Goal: Task Accomplishment & Management: Use online tool/utility

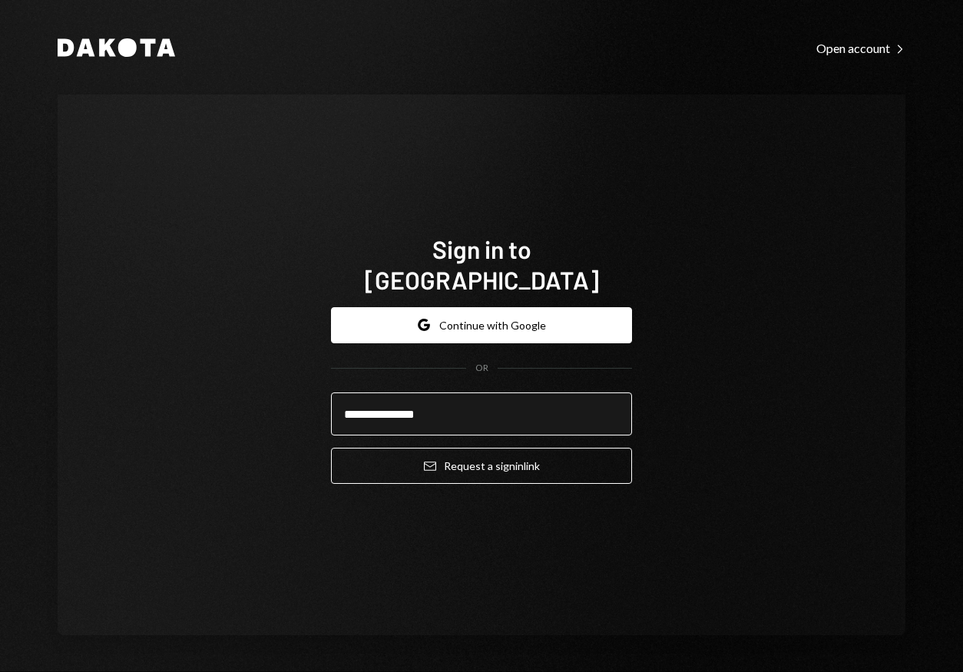
type input "**********"
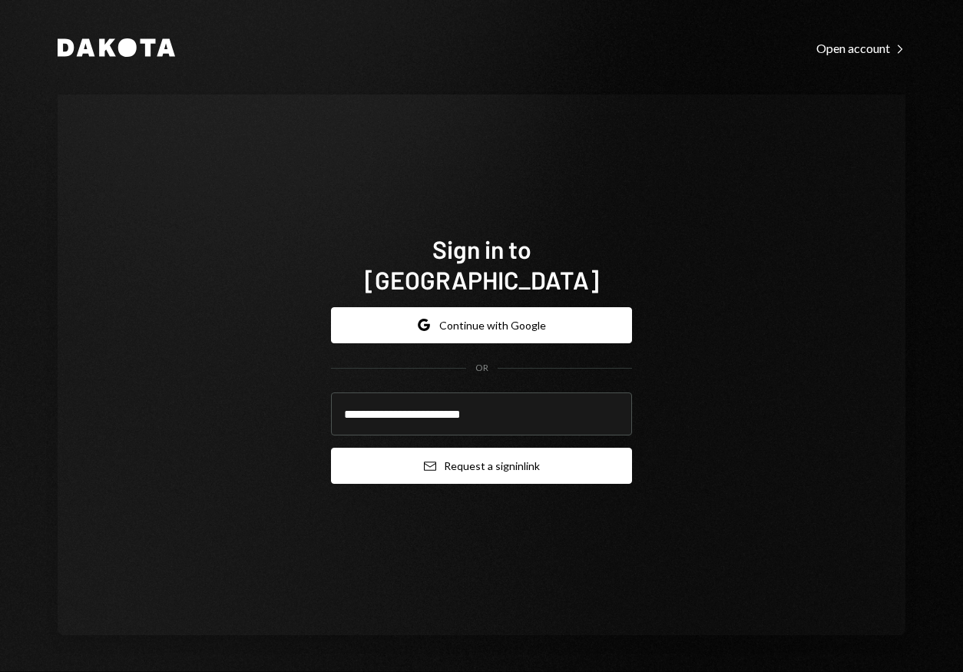
type input "**********"
click at [504, 452] on button "Email Request a sign in link" at bounding box center [481, 466] width 301 height 36
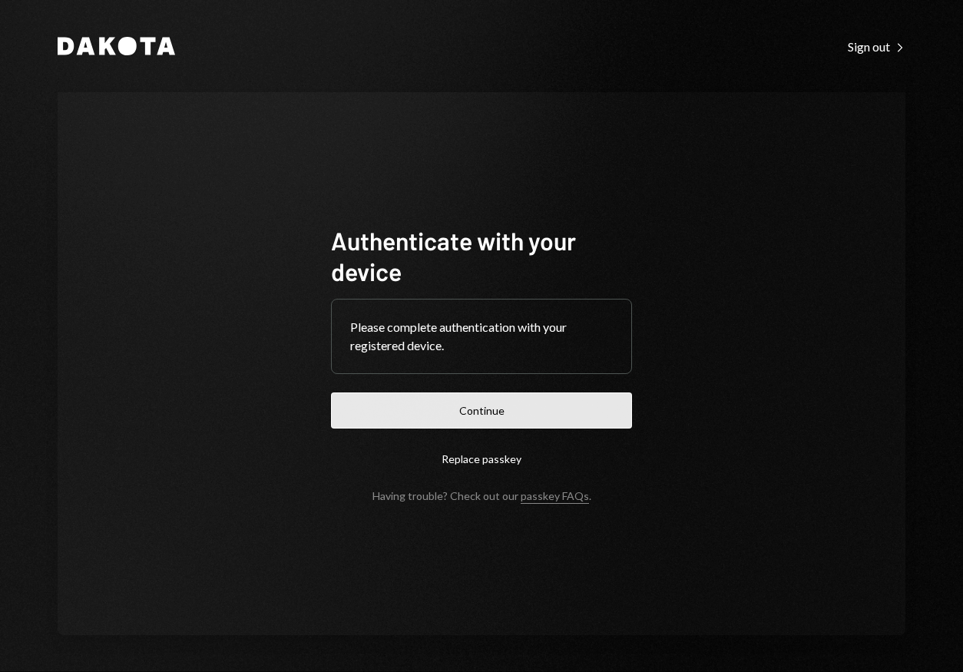
click at [467, 412] on button "Continue" at bounding box center [481, 410] width 301 height 36
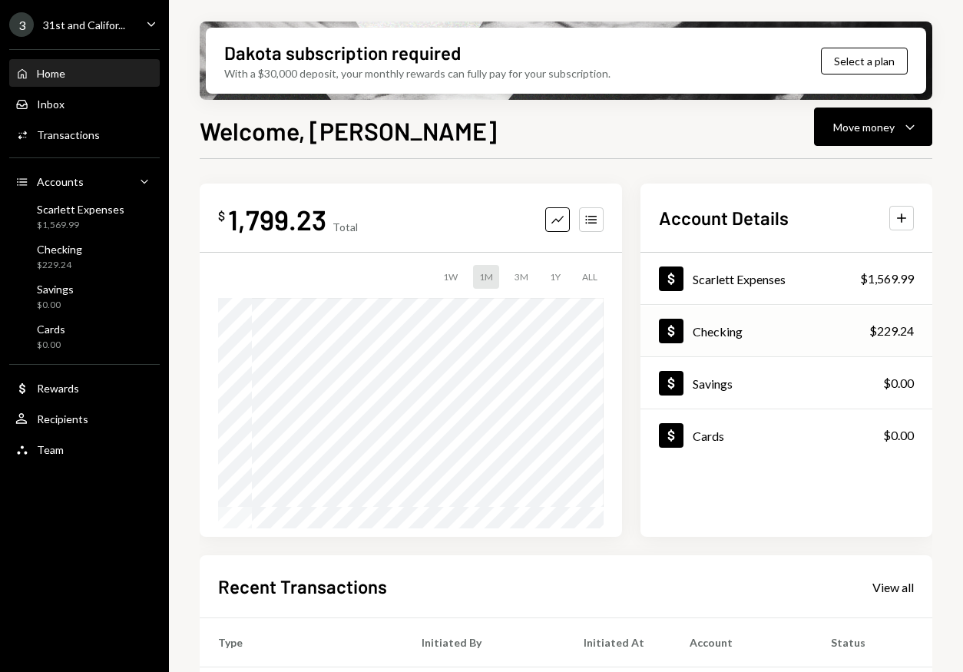
click at [738, 332] on div "Checking" at bounding box center [718, 331] width 50 height 15
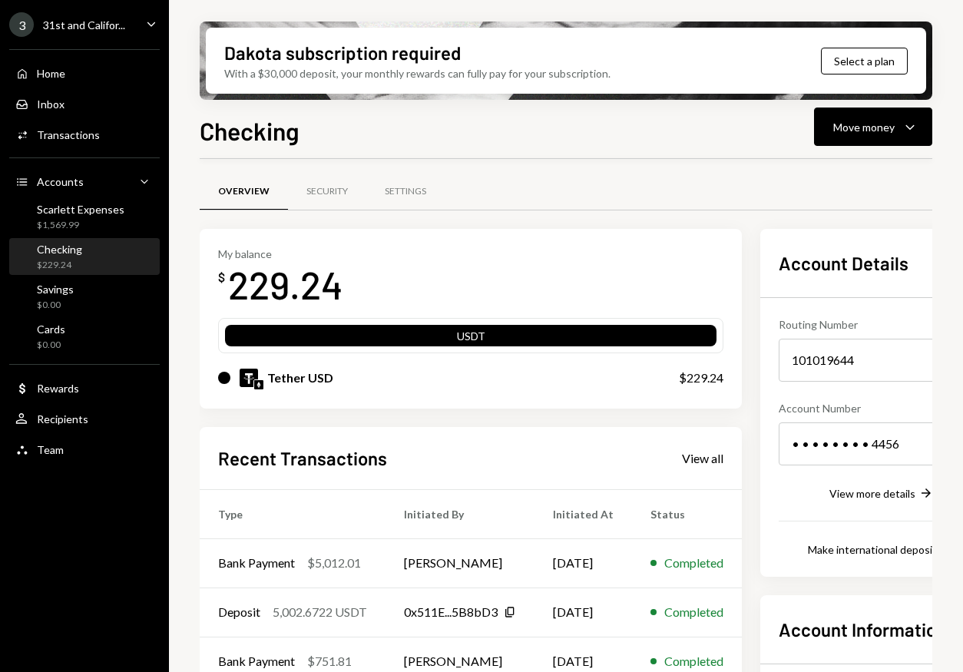
scroll to position [8, 0]
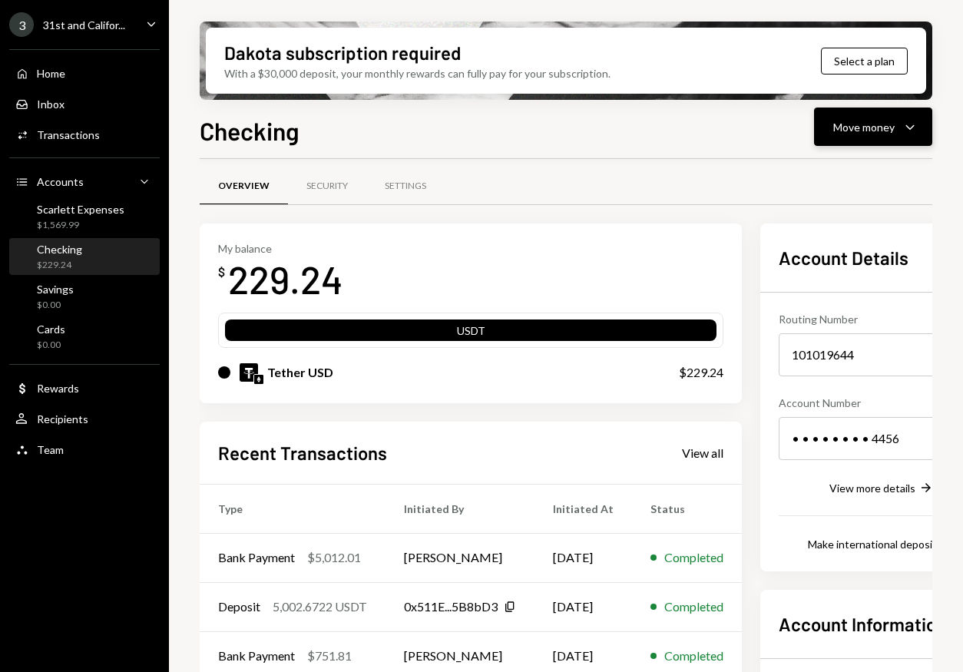
click at [879, 125] on div "Move money" at bounding box center [863, 127] width 61 height 16
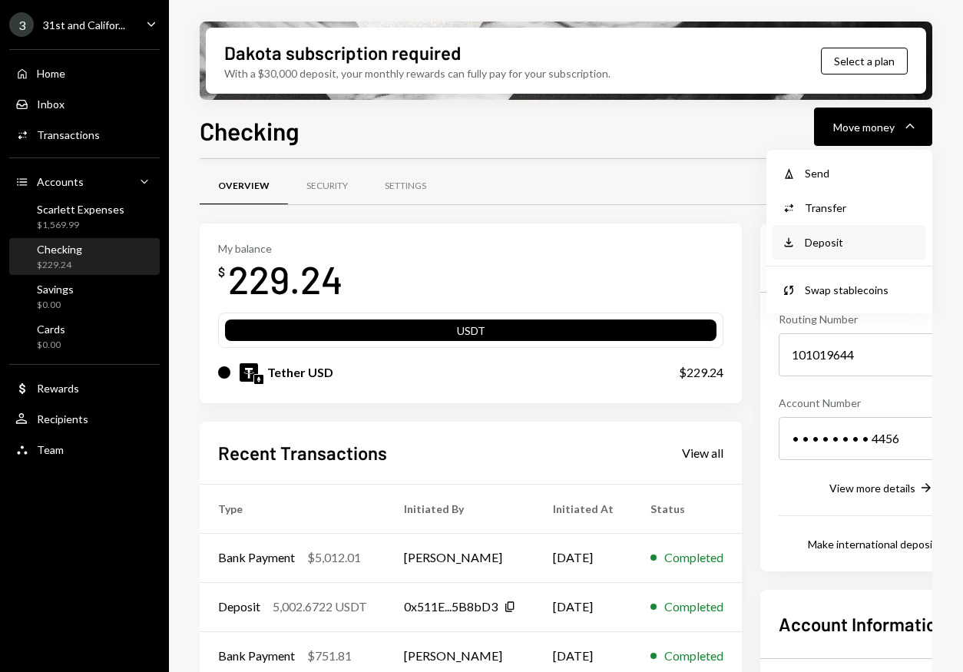
click at [854, 234] on div "Deposit" at bounding box center [861, 242] width 112 height 16
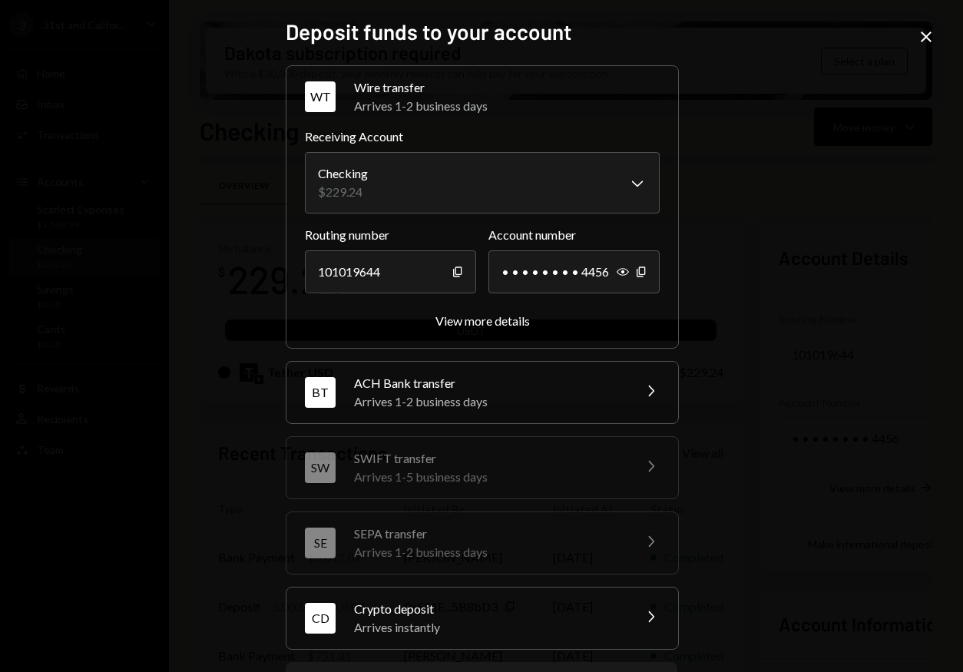
click at [559, 605] on div "Crypto deposit" at bounding box center [488, 609] width 269 height 18
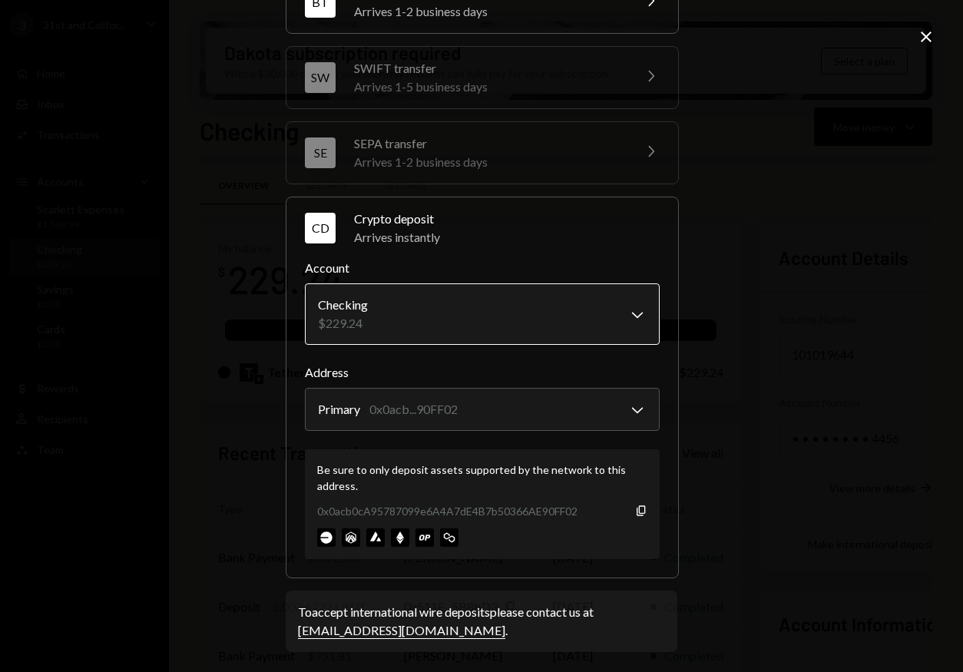
scroll to position [174, 0]
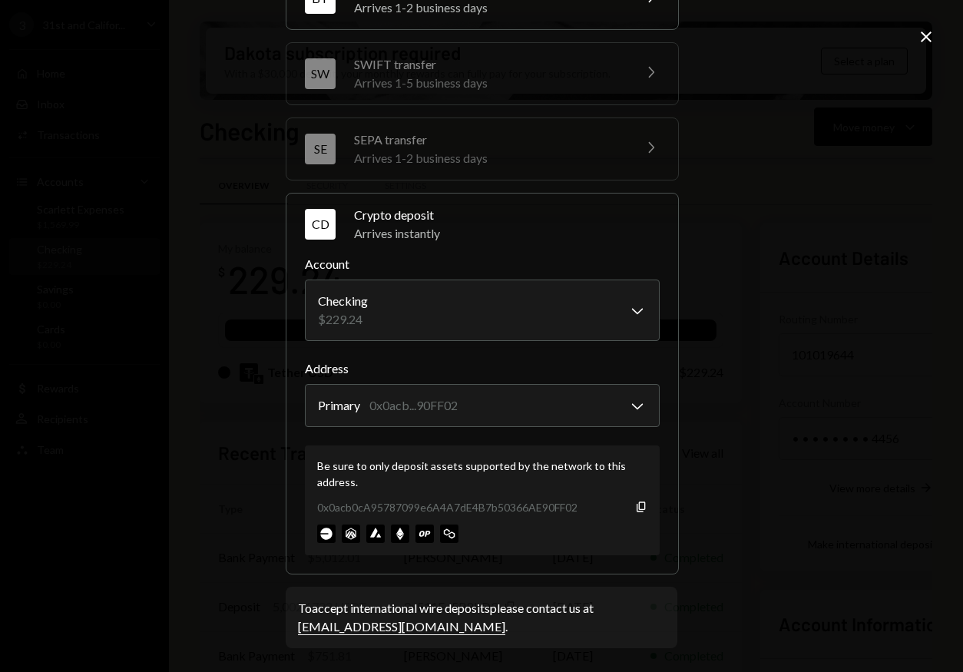
click at [635, 499] on div "0x0acb0cA95787099e6A4A7dE4B7b50366AE90FF02 Copy" at bounding box center [482, 507] width 330 height 16
click at [637, 511] on icon "button" at bounding box center [641, 507] width 8 height 10
click at [635, 508] on icon "Copy" at bounding box center [641, 507] width 12 height 12
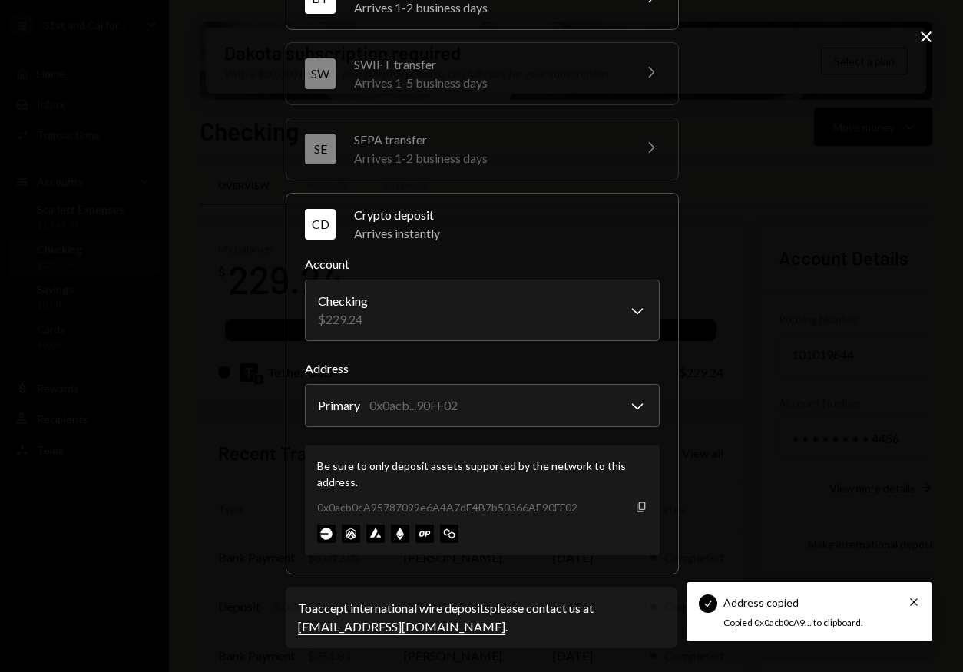
click at [635, 508] on icon "Copy" at bounding box center [641, 507] width 12 height 12
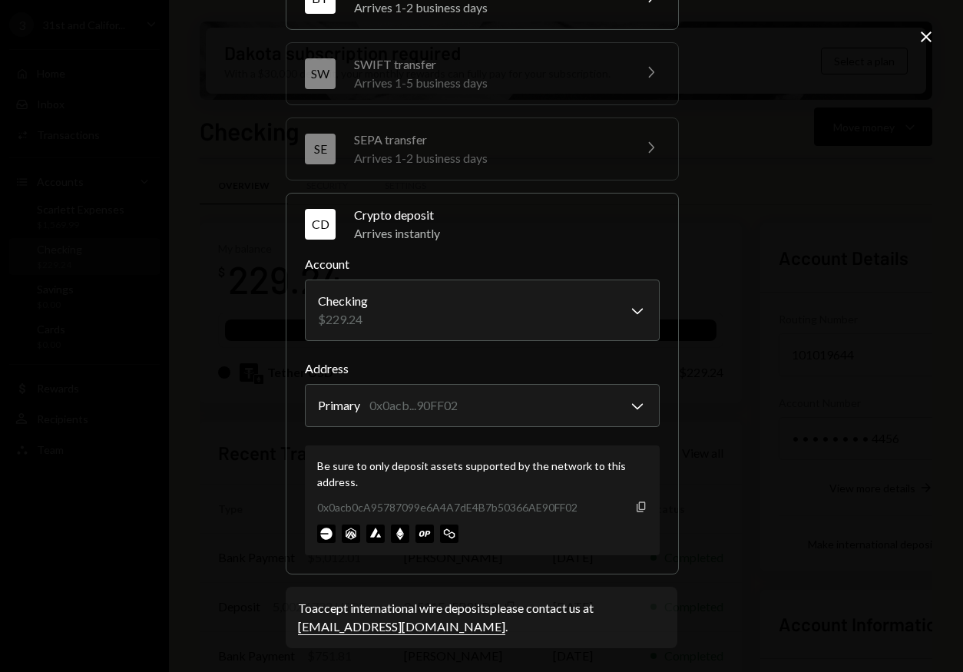
click at [636, 502] on icon "Copy" at bounding box center [641, 507] width 12 height 12
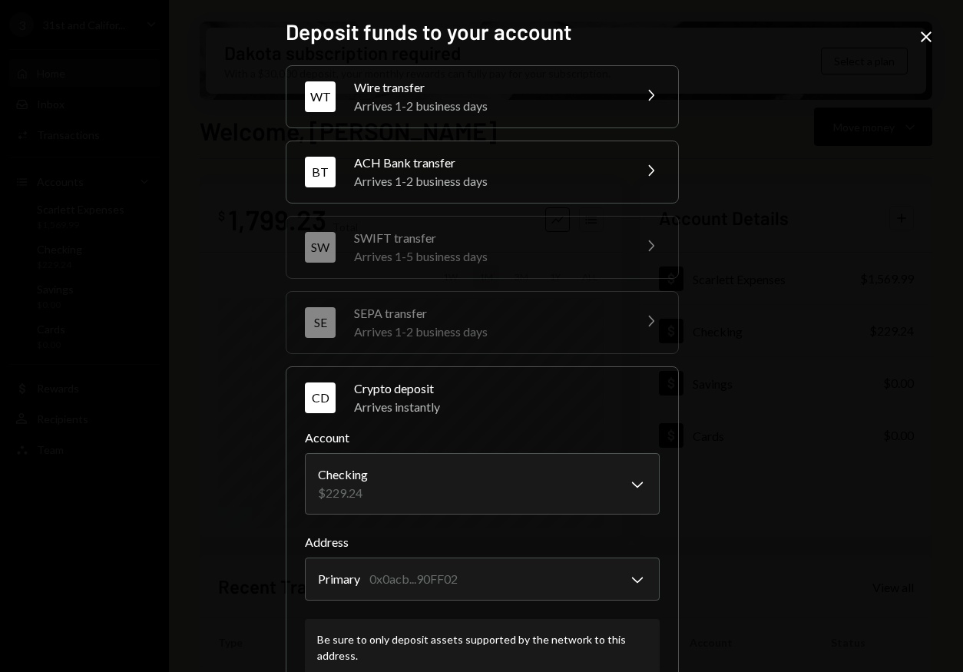
click at [368, 38] on h2 "Deposit funds to your account" at bounding box center [482, 32] width 392 height 30
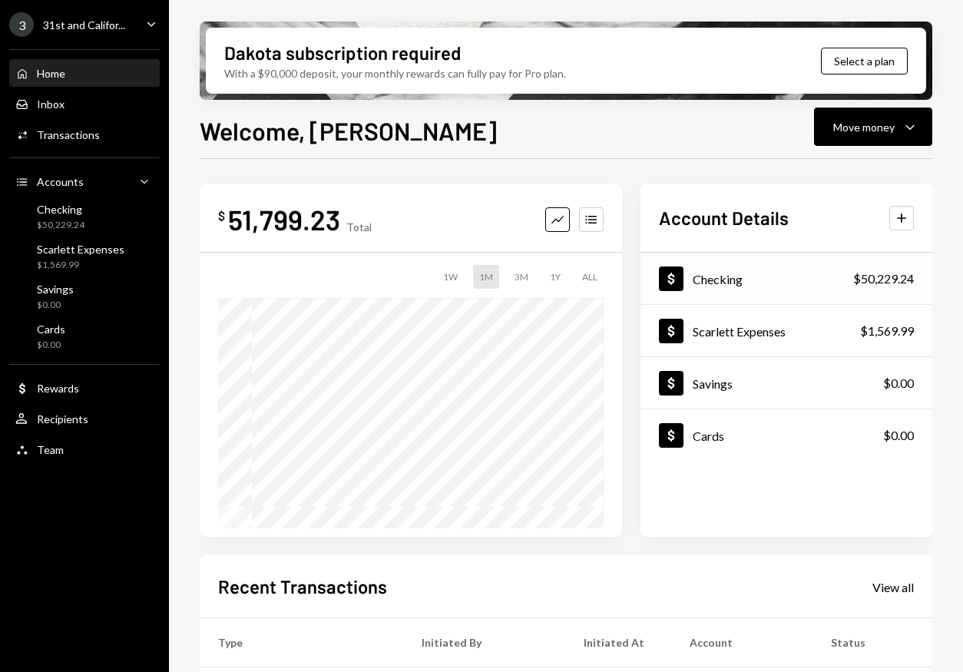
click at [733, 282] on div "Checking" at bounding box center [718, 279] width 50 height 15
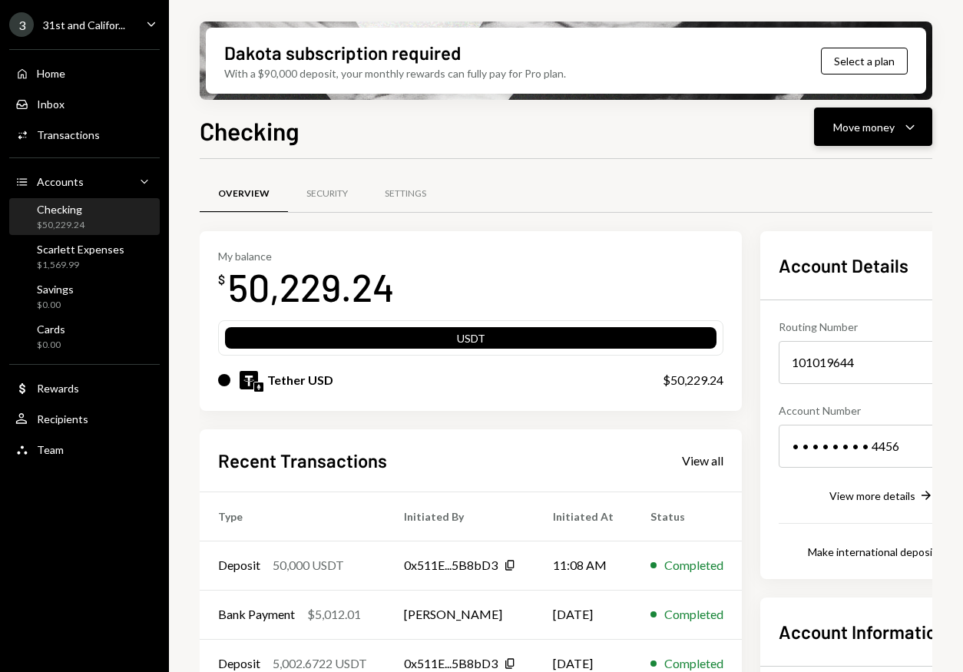
click at [887, 127] on div "Move money" at bounding box center [863, 127] width 61 height 16
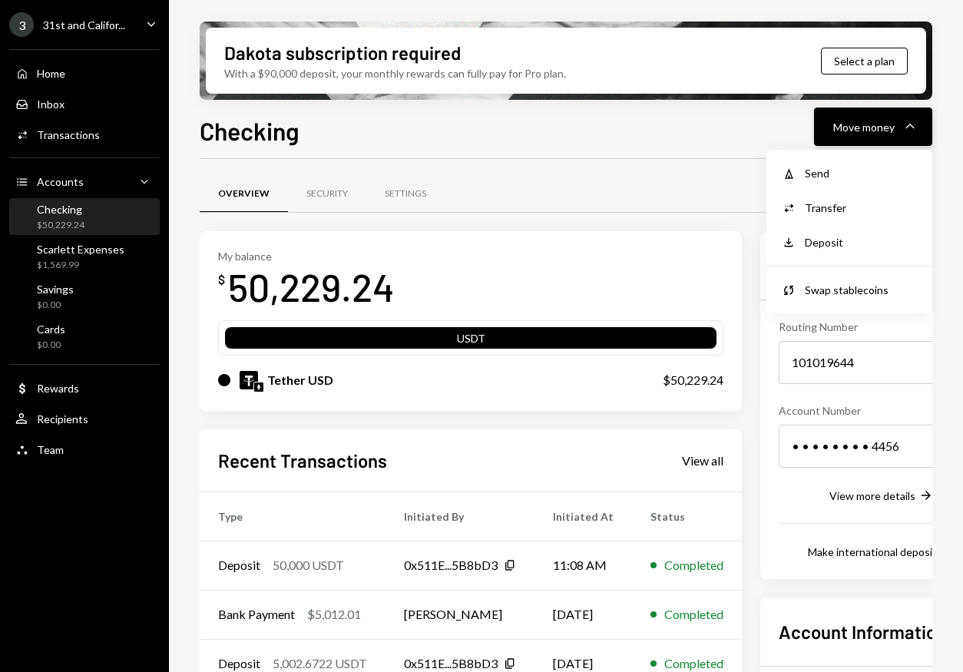
click at [882, 127] on div "Move money" at bounding box center [863, 127] width 61 height 16
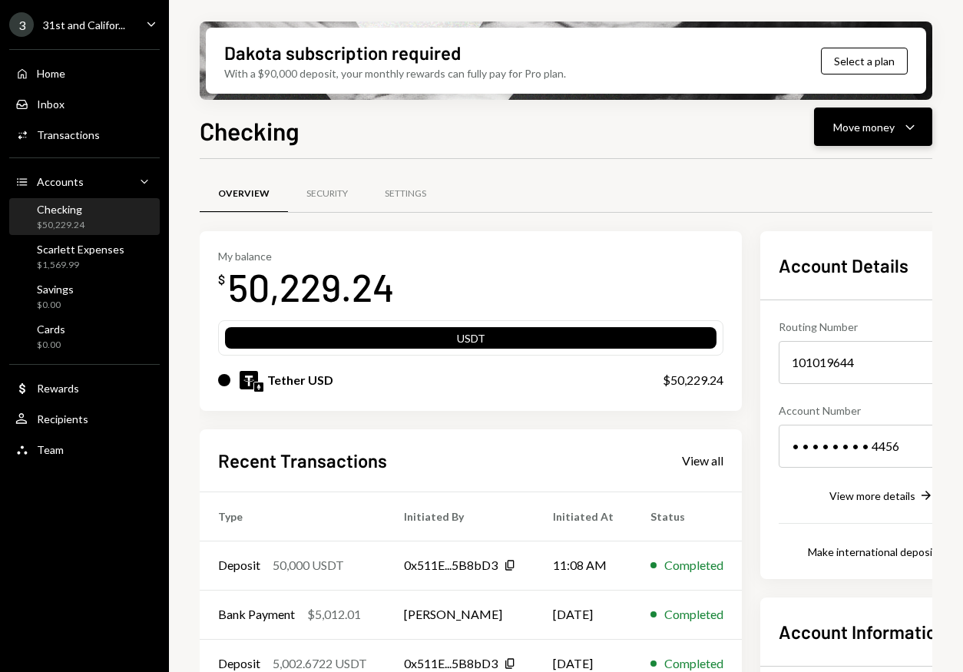
click at [882, 127] on div "Move money" at bounding box center [863, 127] width 61 height 16
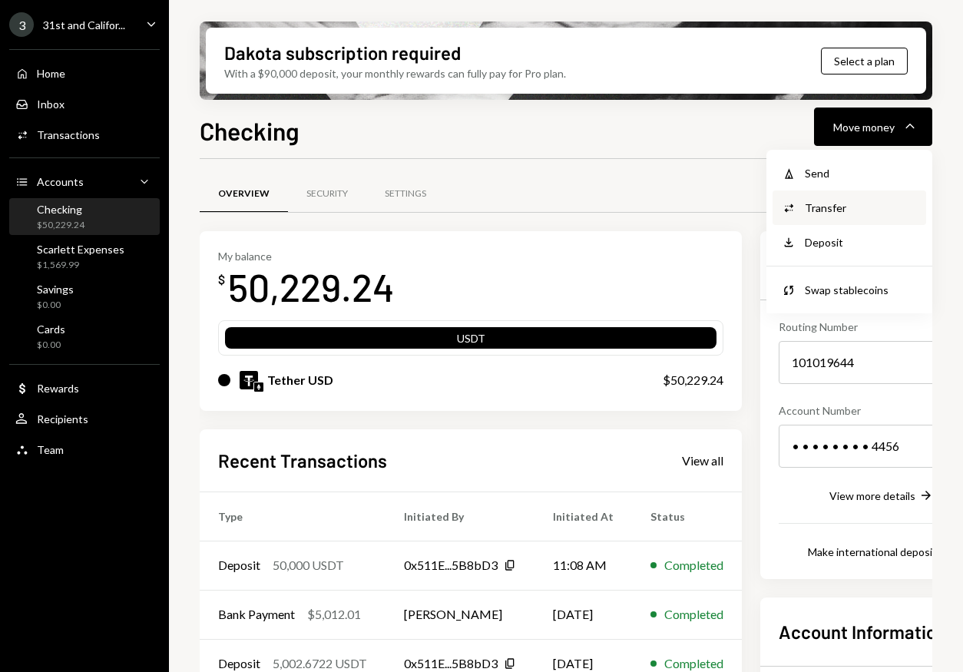
click at [847, 197] on div "Convert Transfer" at bounding box center [850, 207] width 154 height 35
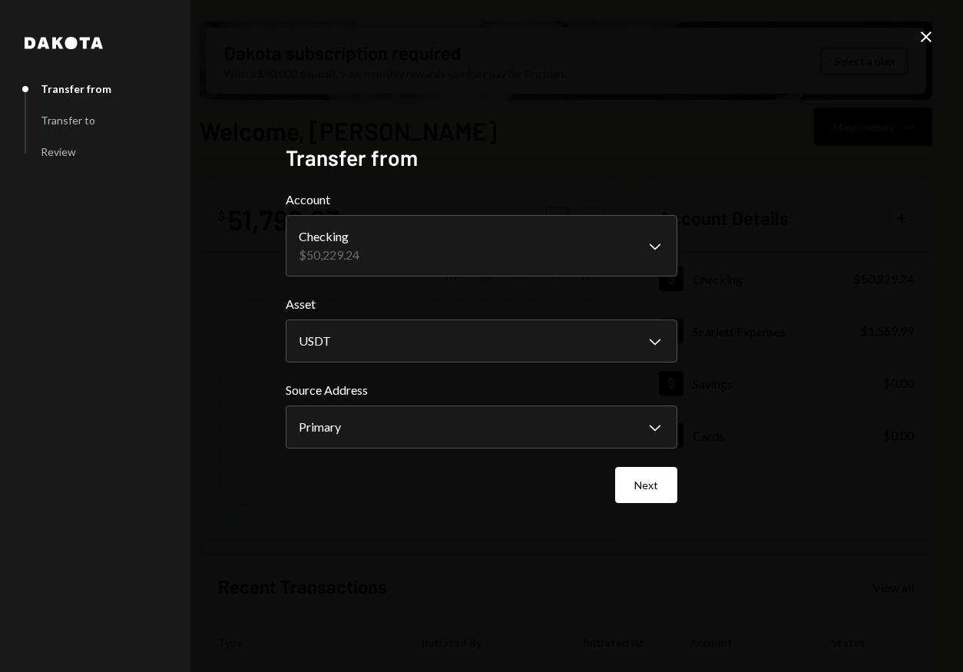
click at [922, 37] on icon "Close" at bounding box center [926, 37] width 18 height 18
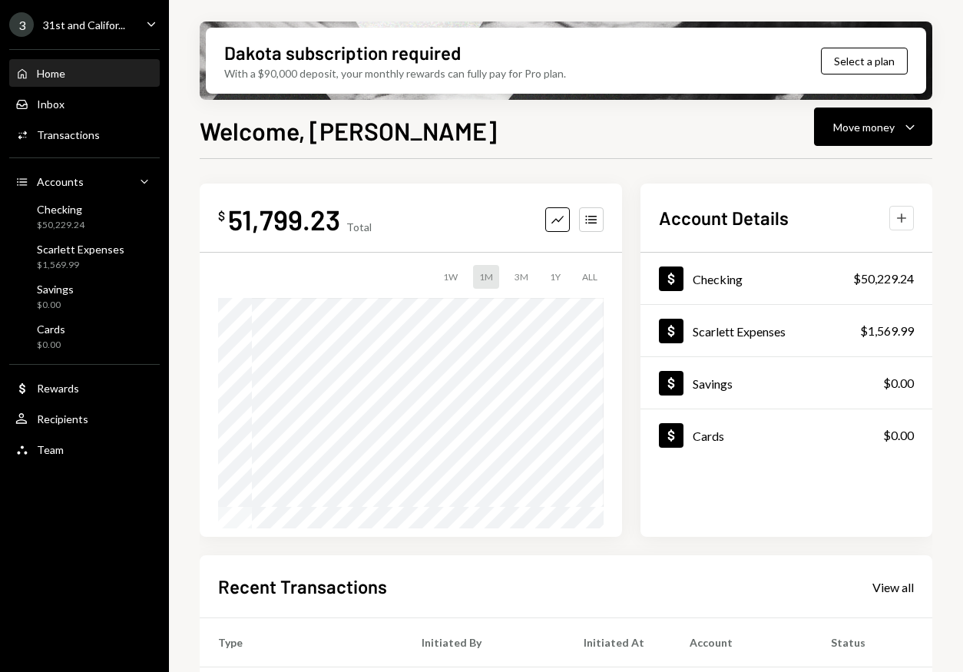
click at [905, 219] on icon "Plus" at bounding box center [901, 217] width 15 height 15
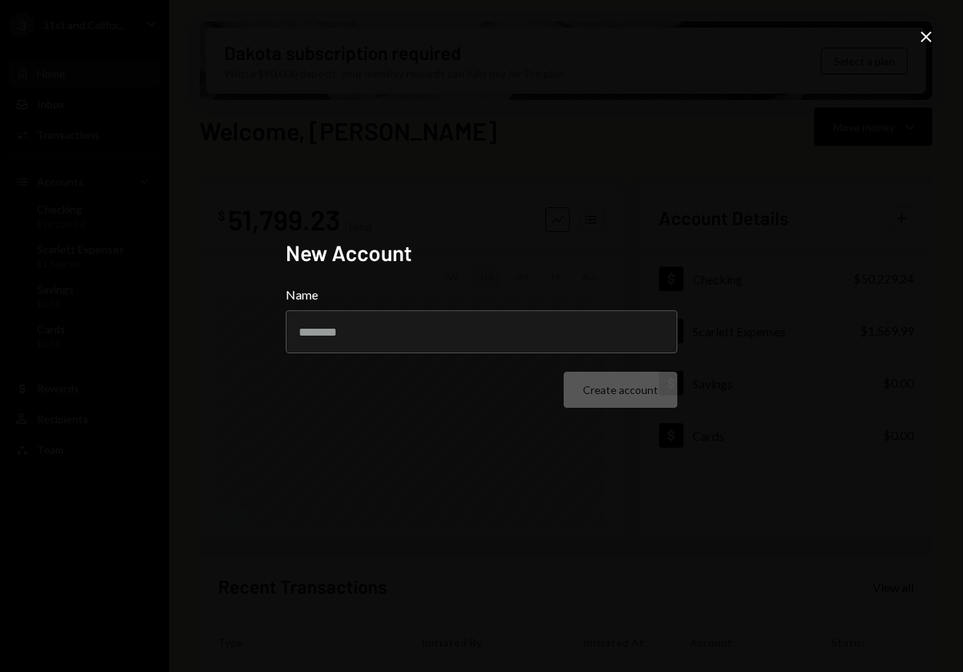
click at [929, 45] on icon "Close" at bounding box center [926, 37] width 18 height 18
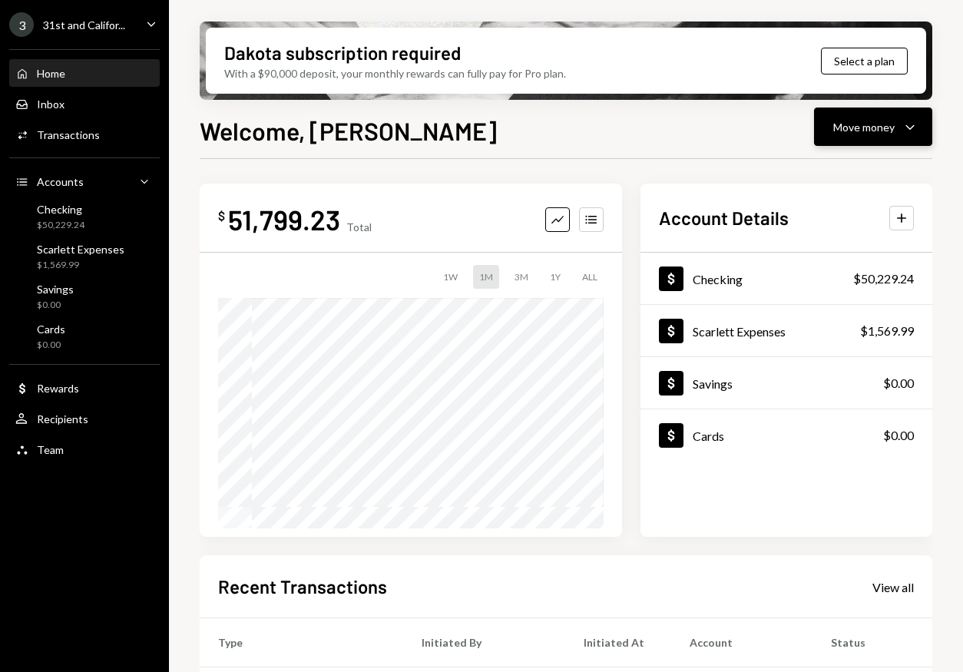
click at [902, 113] on button "Move money Caret Down" at bounding box center [873, 127] width 118 height 38
click at [872, 174] on div "Send" at bounding box center [861, 173] width 112 height 16
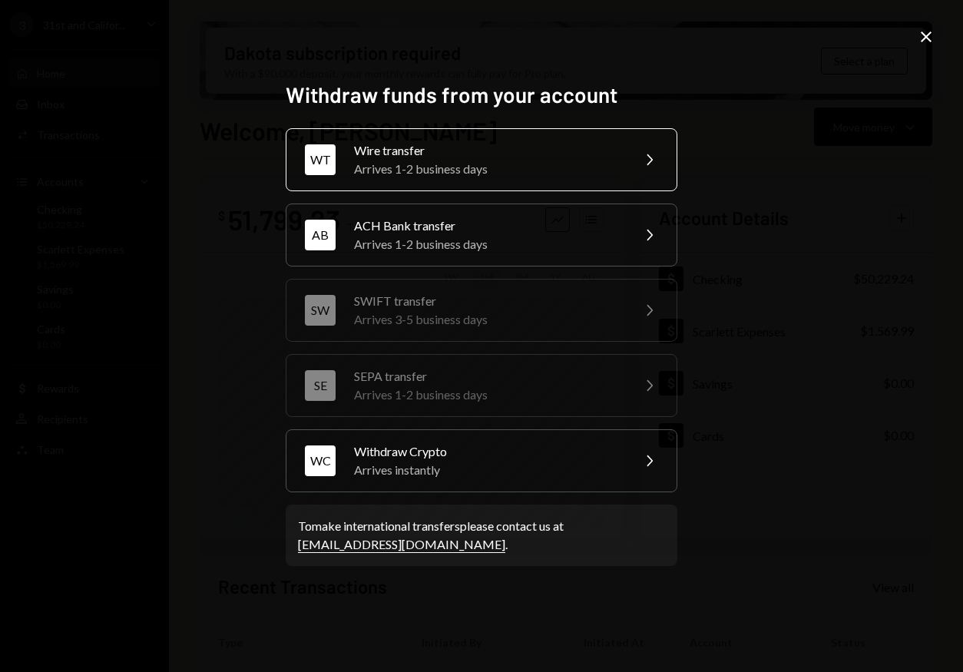
click at [607, 174] on div "Arrives 1-2 business days" at bounding box center [487, 169] width 267 height 18
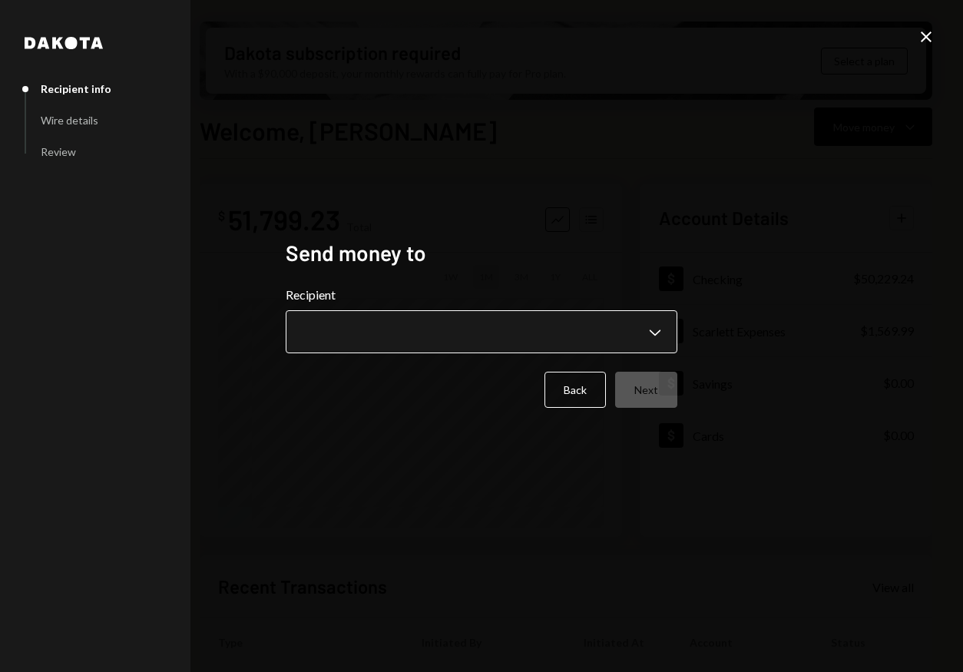
click at [632, 346] on body "3 31st and Califor... Caret Down Home Home Inbox Inbox Activities Transactions …" at bounding box center [481, 336] width 963 height 672
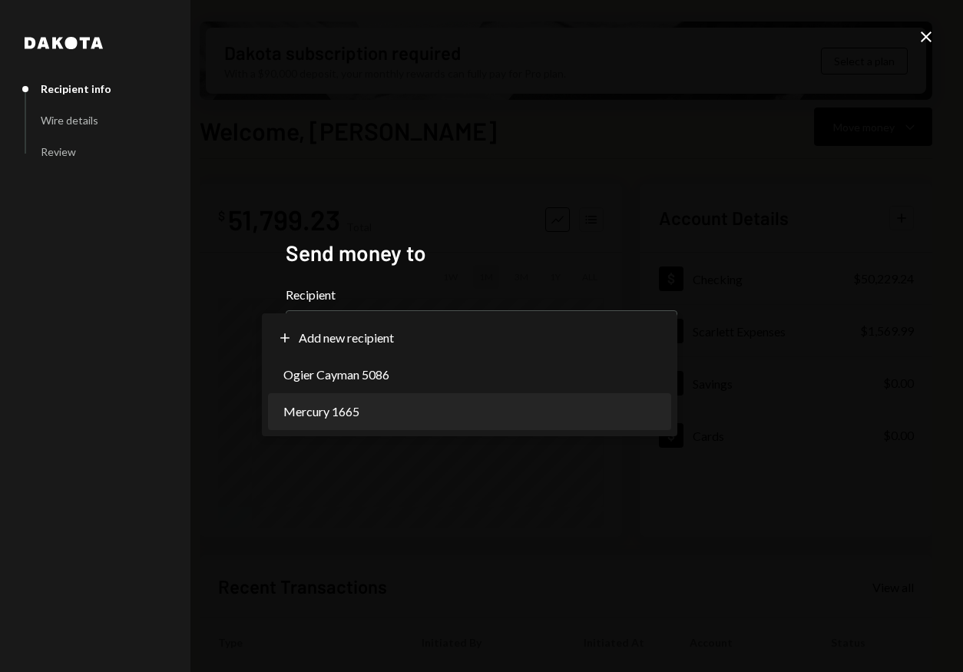
select select "**********"
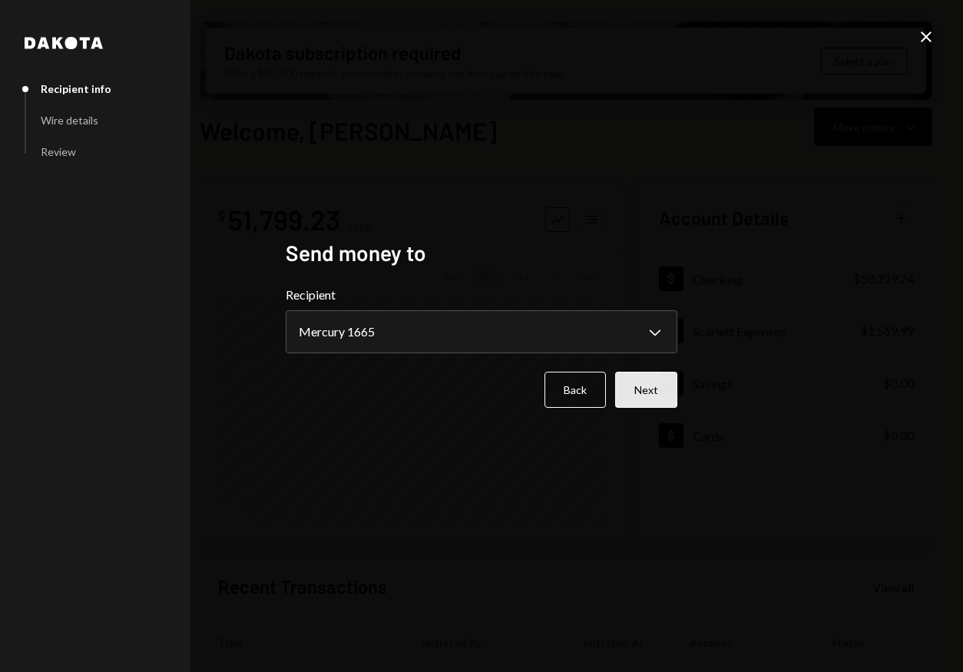
click at [646, 382] on button "Next" at bounding box center [646, 390] width 62 height 36
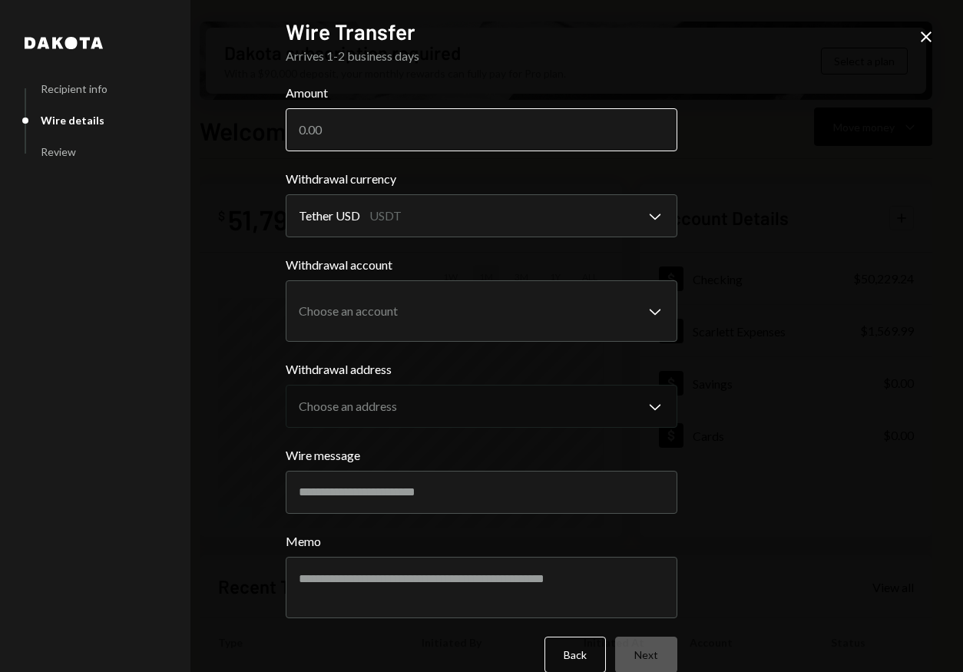
click at [477, 118] on input "Amount" at bounding box center [482, 129] width 392 height 43
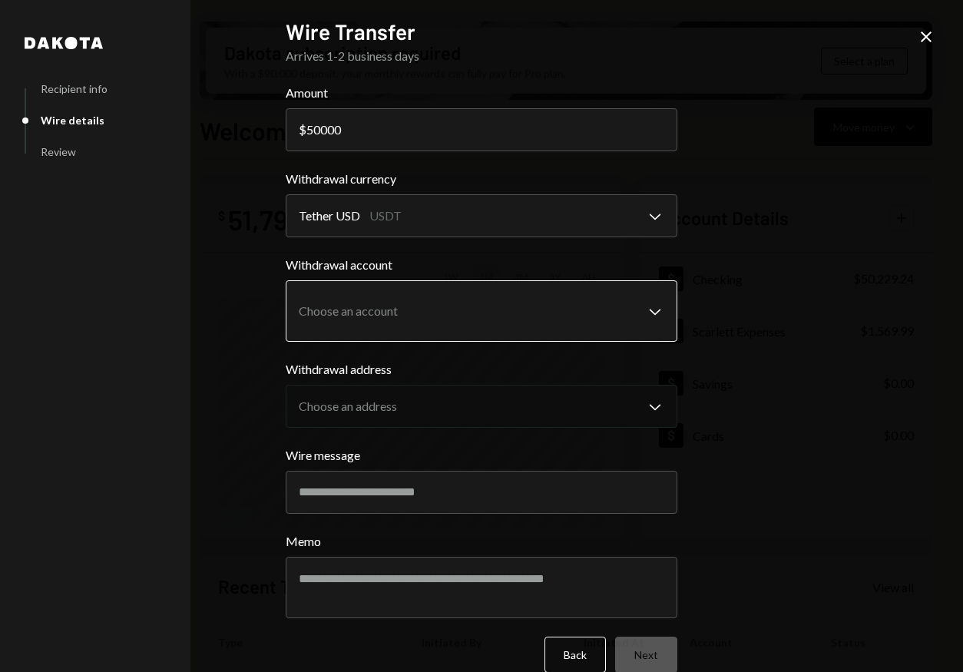
type input "50000"
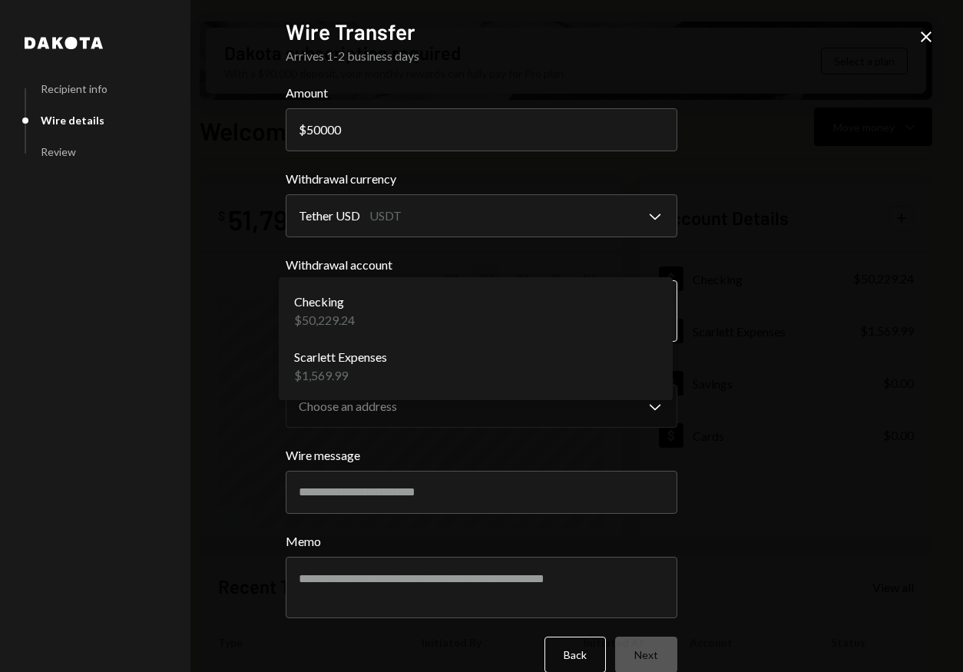
click at [409, 303] on body "3 31st and Califor... Caret Down Home Home Inbox Inbox Activities Transactions …" at bounding box center [481, 336] width 963 height 672
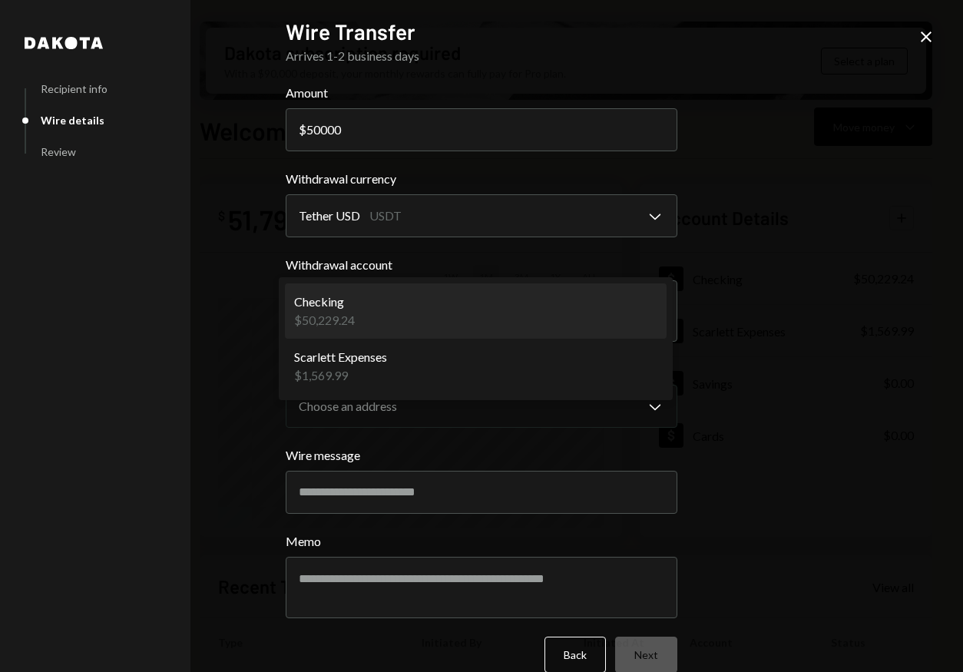
select select "**********"
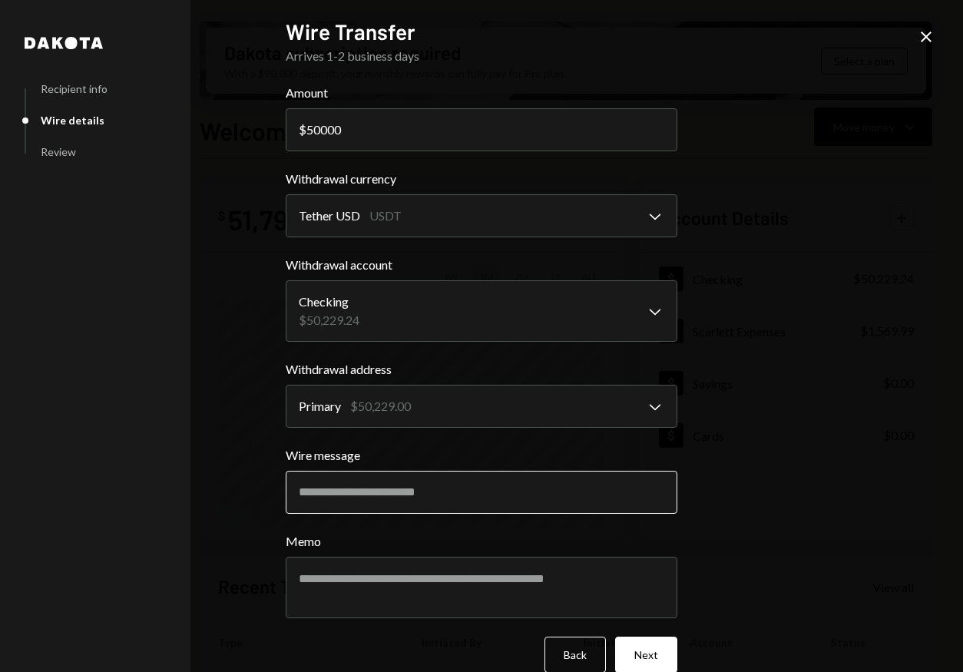
click at [407, 489] on input "Wire message" at bounding box center [482, 492] width 392 height 43
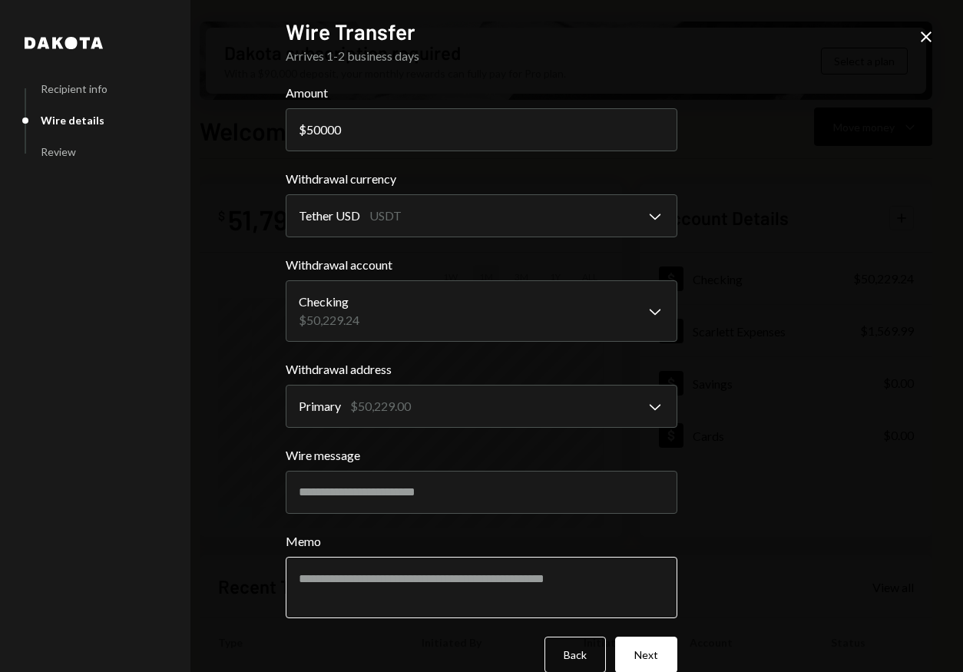
click at [400, 576] on textarea "Memo" at bounding box center [482, 587] width 392 height 61
type textarea "*"
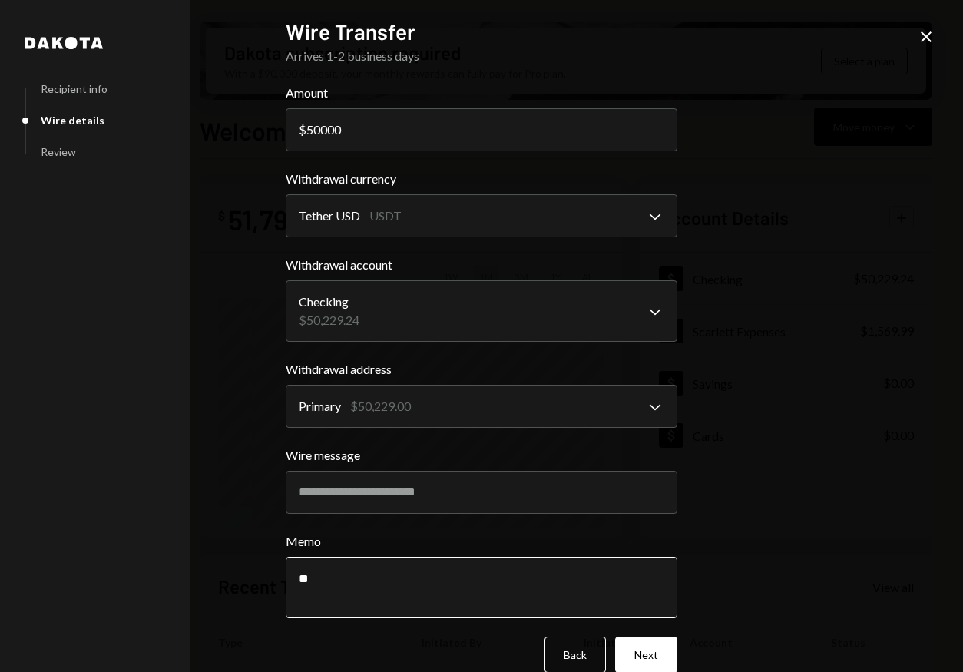
type textarea "*"
type textarea "**********"
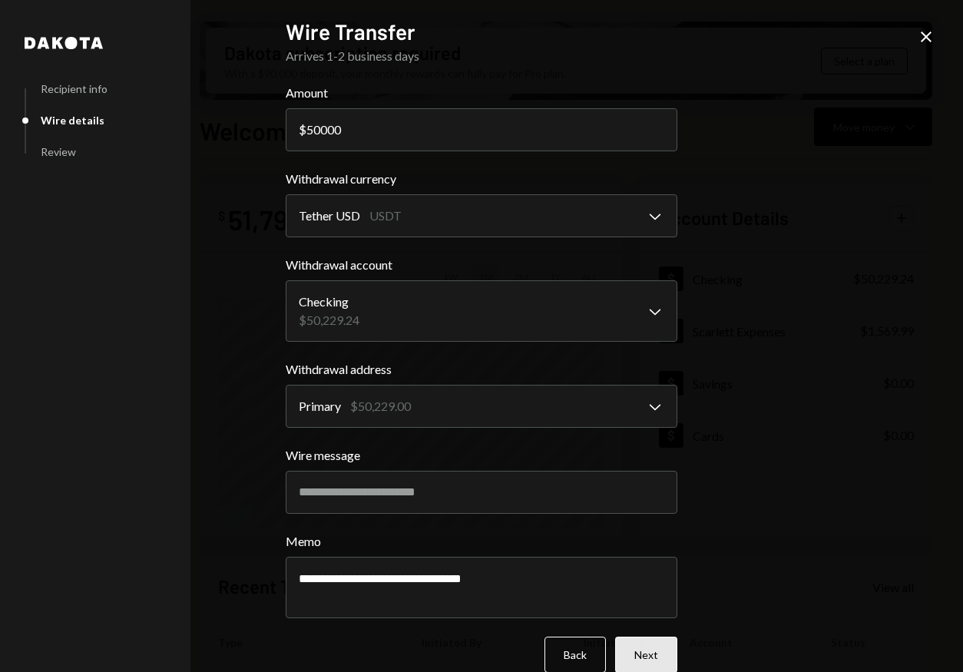
click at [664, 652] on button "Next" at bounding box center [646, 655] width 62 height 36
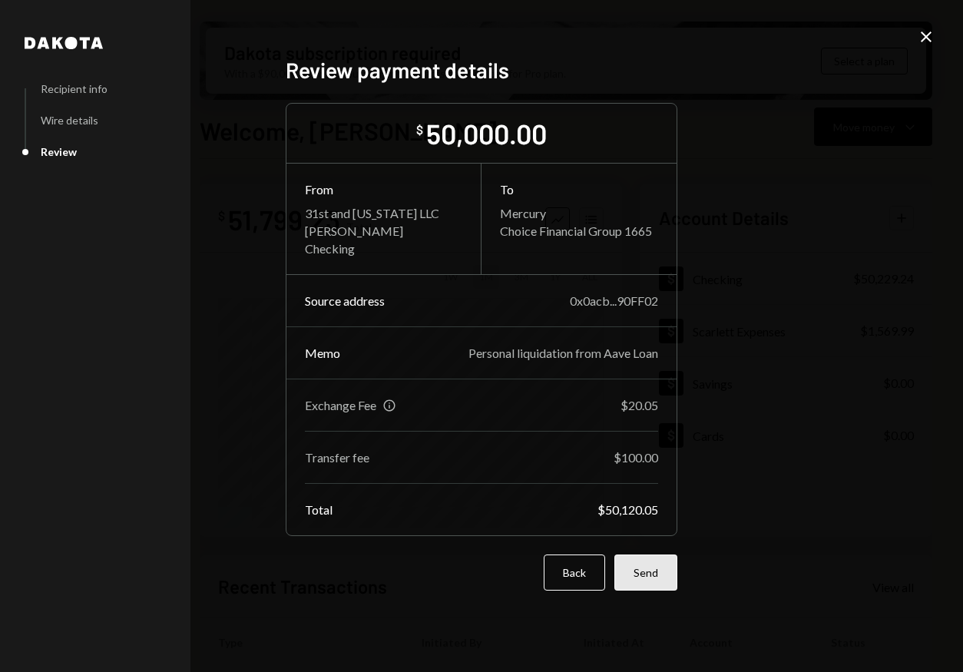
click at [655, 569] on button "Send" at bounding box center [645, 573] width 63 height 36
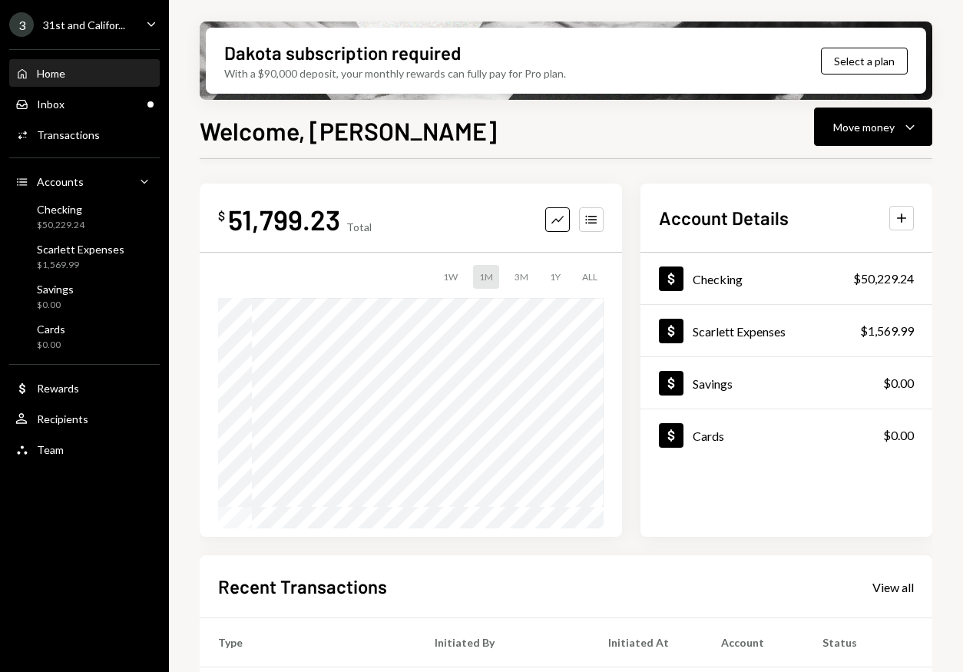
scroll to position [253, 0]
